Goal: Information Seeking & Learning: Learn about a topic

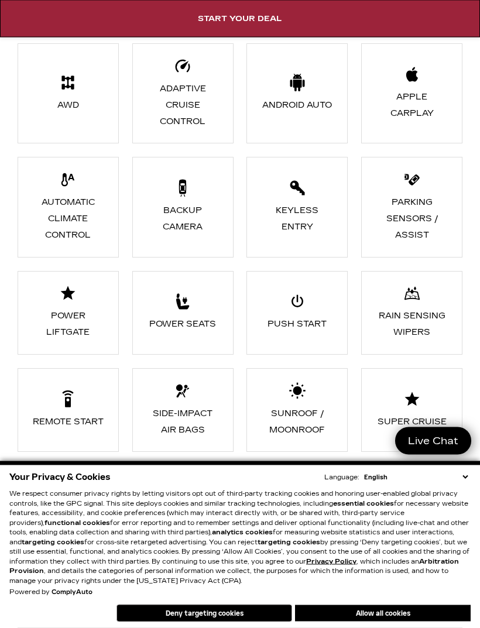
scroll to position [2037, 0]
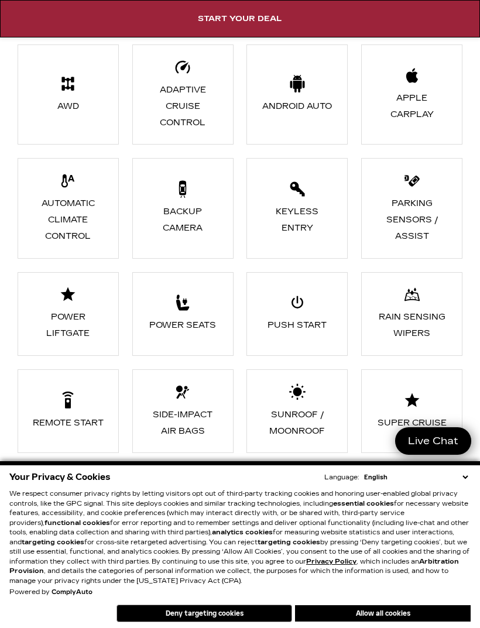
click at [213, 227] on div "Backup Camera" at bounding box center [182, 220] width 73 height 33
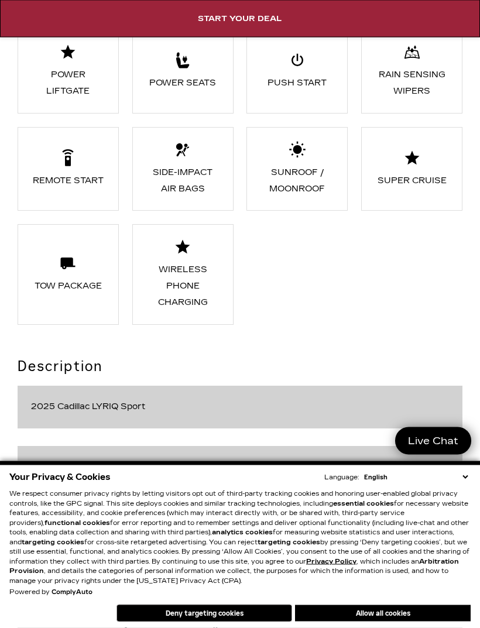
click at [192, 272] on div "Wireless Phone Charging" at bounding box center [182, 286] width 73 height 49
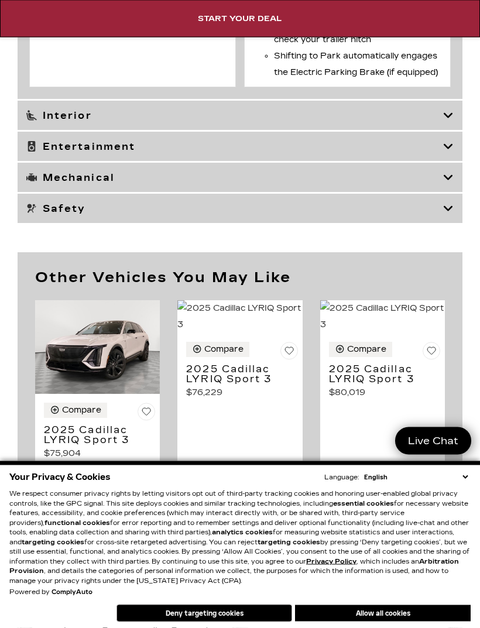
scroll to position [6497, 0]
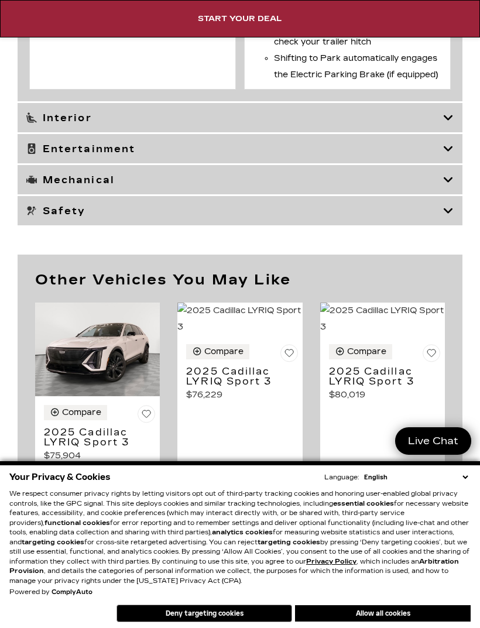
click at [402, 335] on img at bounding box center [382, 318] width 125 height 33
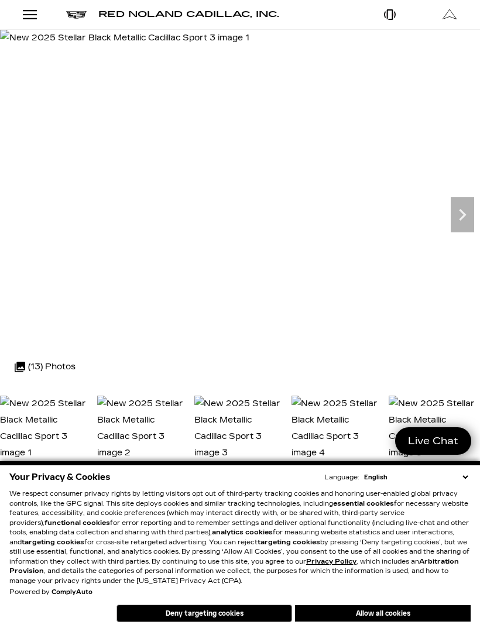
click at [224, 13] on span "Red Noland Cadillac, Inc." at bounding box center [188, 14] width 181 height 10
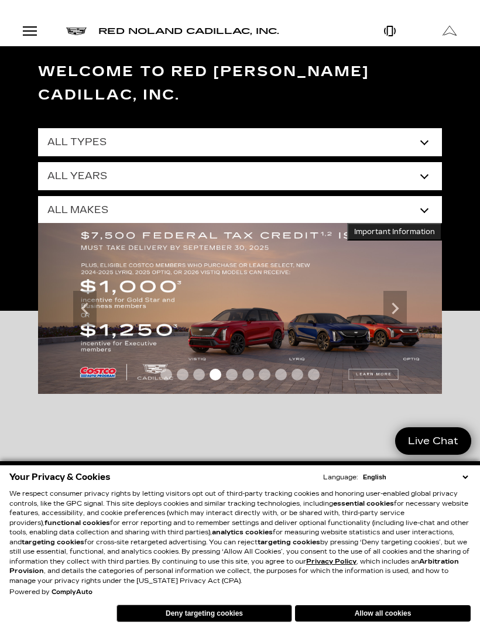
click at [425, 196] on select "All Makes Audi BMW Buick Cadillac Chevrolet Dodge Ford Honda Jeep Land Rover Le…" at bounding box center [240, 210] width 404 height 28
click at [428, 196] on select "All Makes Audi BMW Buick Cadillac Chevrolet Dodge Ford Honda Jeep Land Rover Le…" at bounding box center [240, 210] width 404 height 28
click at [431, 196] on select "All Makes Audi BMW Buick Cadillac Chevrolet Dodge Ford Honda Jeep Land Rover Le…" at bounding box center [240, 210] width 404 height 28
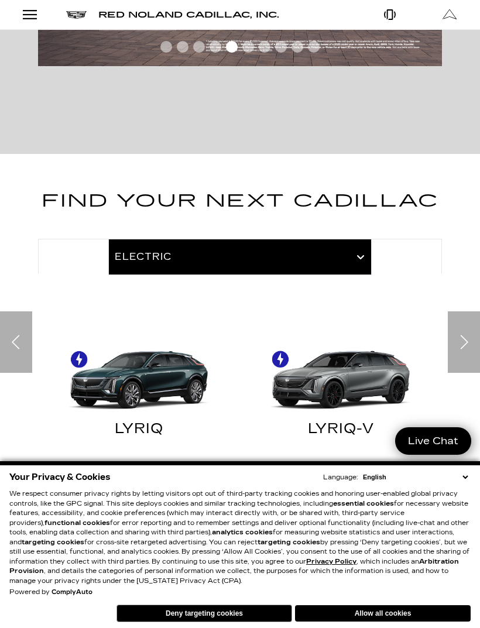
scroll to position [360, 0]
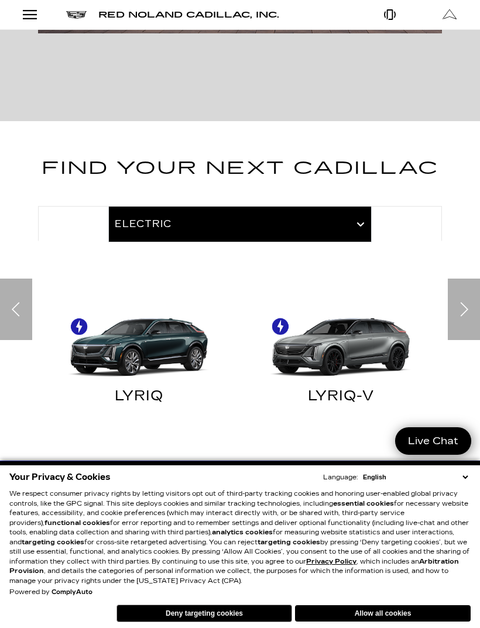
click at [466, 278] on div "Next slide" at bounding box center [464, 308] width 32 height 61
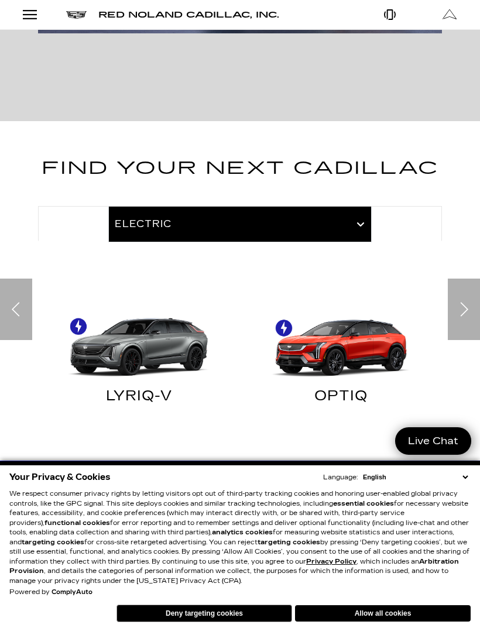
click at [364, 206] on div at bounding box center [240, 223] width 404 height 35
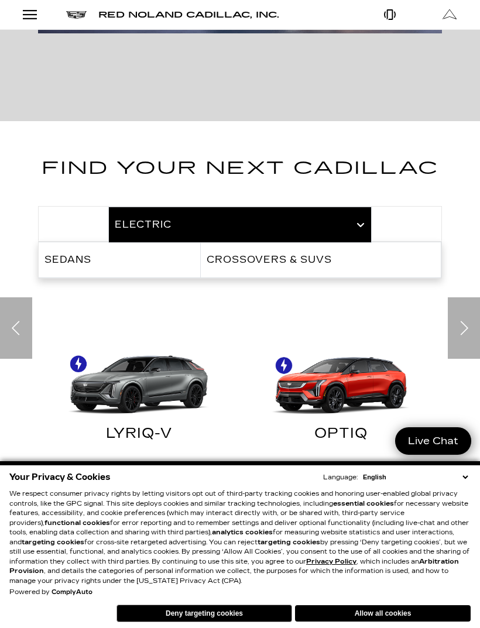
click at [167, 248] on link "Sedans" at bounding box center [119, 259] width 161 height 35
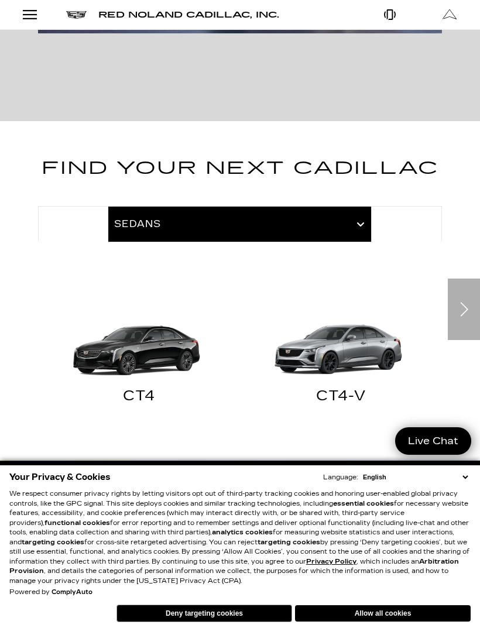
click at [128, 330] on img "Sedans" at bounding box center [139, 334] width 190 height 95
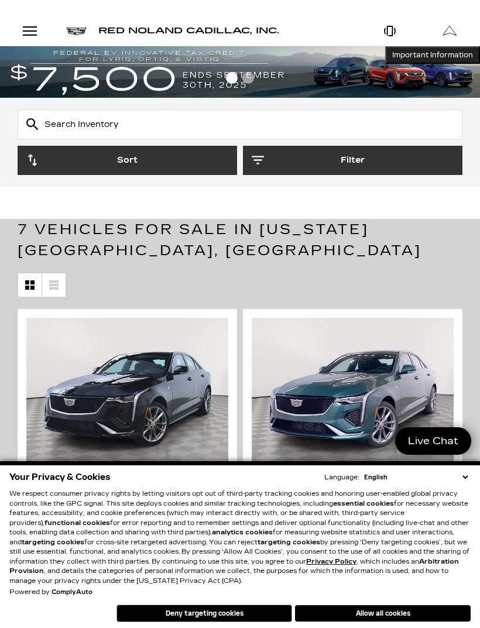
click at [37, 27] on div "Open Menu Modal" at bounding box center [30, 31] width 20 height 14
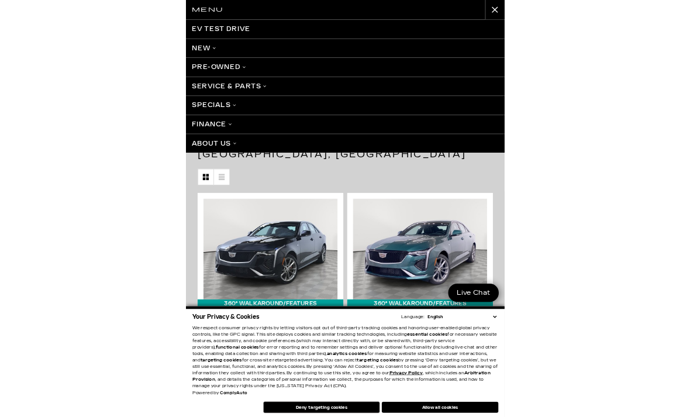
scroll to position [285, 0]
